Goal: Task Accomplishment & Management: Manage account settings

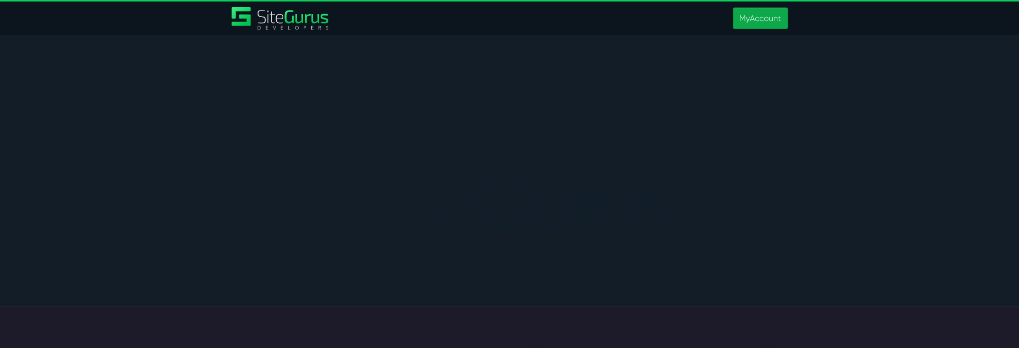
type input "matt.jones@wysi.co.uk"
click at [770, 17] on link "MyAccount" at bounding box center [759, 19] width 55 height 22
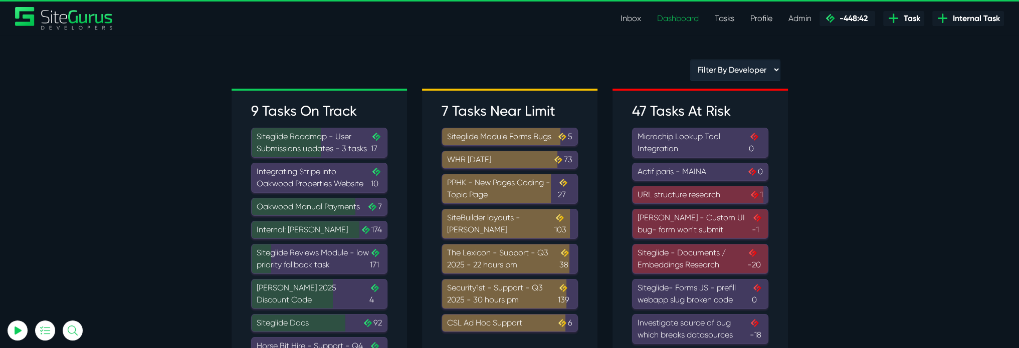
click at [722, 15] on link "Tasks" at bounding box center [724, 19] width 36 height 20
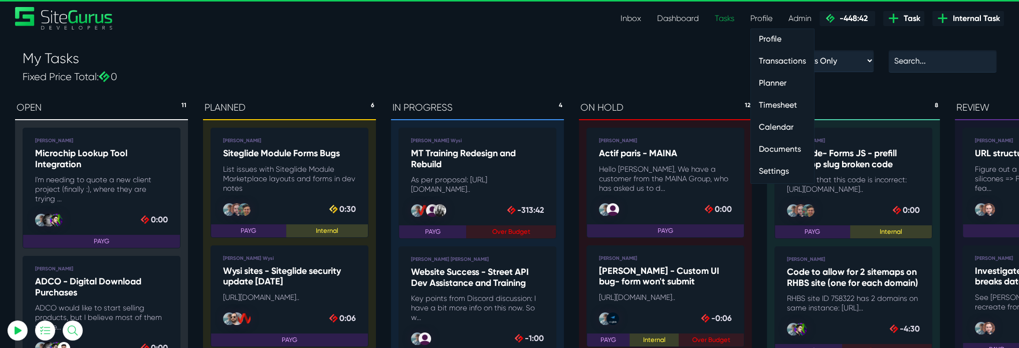
click at [778, 168] on link "Settings" at bounding box center [781, 171] width 63 height 20
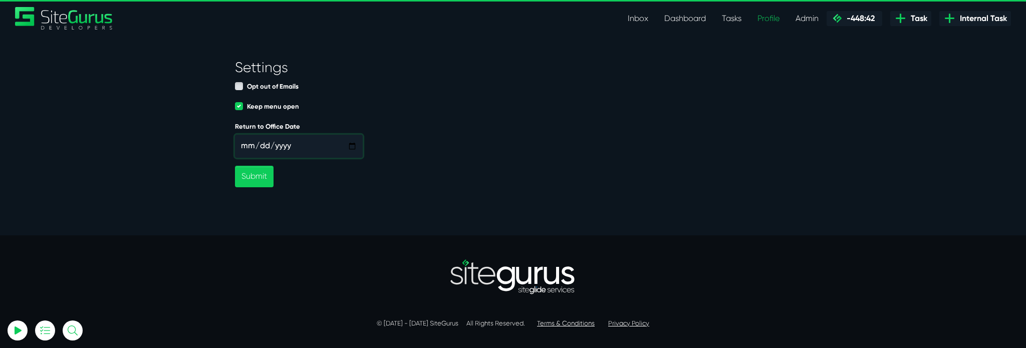
click at [299, 148] on input "Return to Office Date" at bounding box center [299, 146] width 128 height 23
click at [352, 141] on input "Return to Office Date" at bounding box center [299, 146] width 128 height 23
type input "2025-10-06"
click at [263, 179] on button "Submit" at bounding box center [254, 177] width 39 height 22
